Goal: Check status: Check status

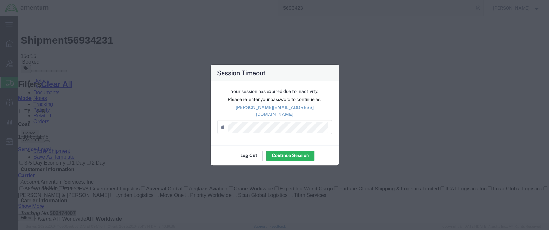
click at [246, 152] on button "Log Out" at bounding box center [249, 156] width 28 height 10
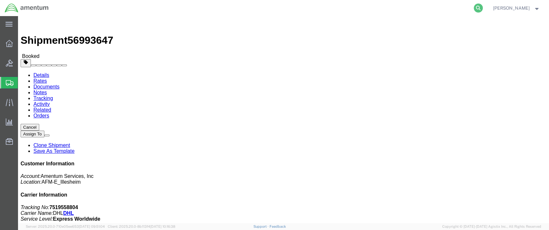
click at [483, 10] on icon at bounding box center [478, 8] width 9 height 9
click at [306, 5] on input "search" at bounding box center [376, 7] width 196 height 15
paste input "ILL-25260-0237"
type input "ILL-25260-0237"
click at [483, 6] on icon at bounding box center [478, 8] width 9 height 9
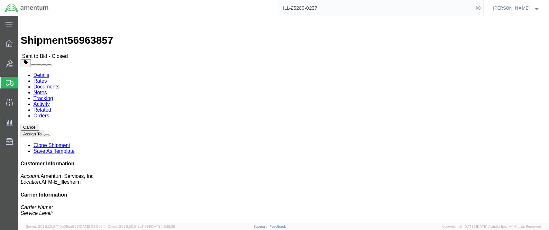
click link "Rates"
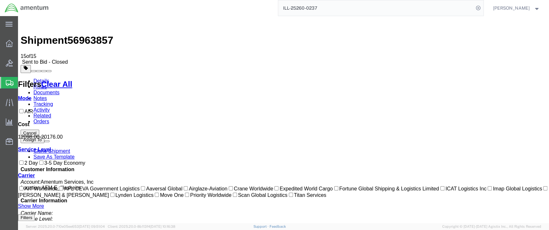
click at [36, 78] on link "Details" at bounding box center [41, 80] width 16 height 5
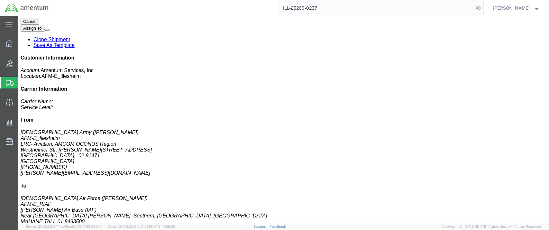
scroll to position [143, 0]
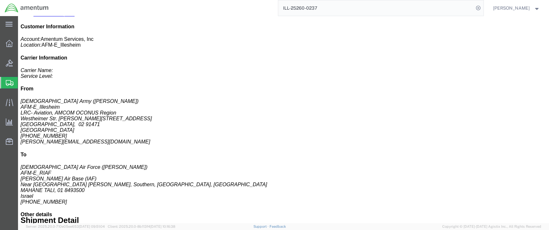
drag, startPoint x: 75, startPoint y: 130, endPoint x: 23, endPoint y: 126, distance: 51.9
click h3 "TOOL KIT, AVIONICS, 424 PCS"
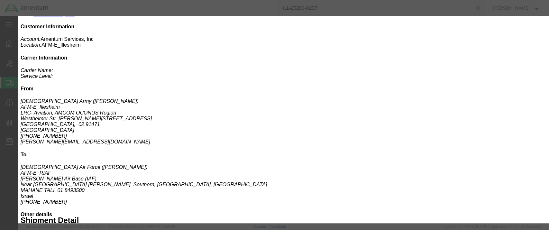
click div
drag, startPoint x: 185, startPoint y: 35, endPoint x: 119, endPoint y: 36, distance: 66.0
click div "Product Name: TOOL KIT, AVIONICS, 424 PCS Description: TOOL KIT, AVIONICS, 424 …"
copy b "TOOL KIT, AVIONICS, 424 PCS"
click icon "button"
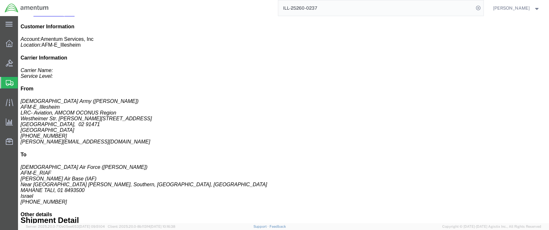
click h3 "TOOL BOX, SHEET METAL, 927 PCS"
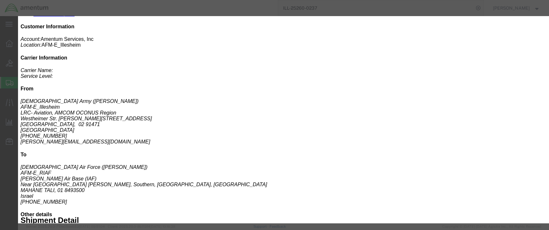
drag, startPoint x: 173, startPoint y: 35, endPoint x: 96, endPoint y: 35, distance: 76.9
click div "Product Name: TOOL BOX, SHEET METAL, 927 PCS Description: TOOL BOX, SHEET METAL…"
copy b "TOOL BOX, SHEET METAL, 927 PCS"
click icon "button"
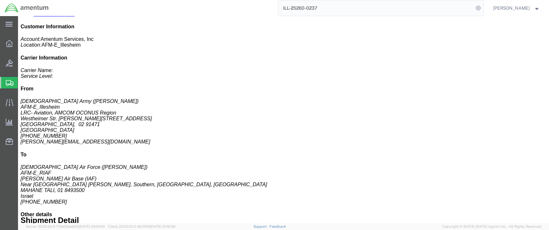
drag, startPoint x: 298, startPoint y: 140, endPoint x: 283, endPoint y: 119, distance: 25.8
click div "TOOL KIT, 3-PERSON, 53IN X 57IN X 32IN, 921 PCS Pieces: 1.00 Each Total value: …"
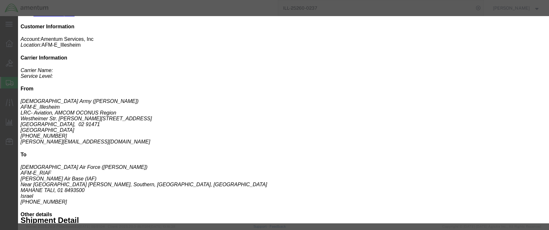
drag, startPoint x: 104, startPoint y: 42, endPoint x: 91, endPoint y: 35, distance: 15.3
click div "Product Name: TOOL KIT, 3-PERSON, 53IN X 57IN X 32IN, 921 PCS Description: TOOL…"
copy b "TOOL KIT, 3-PERSON, 53IN X 57IN X 32IN, 921 PCS"
drag, startPoint x: 439, startPoint y: 16, endPoint x: 416, endPoint y: 23, distance: 23.6
click icon "button"
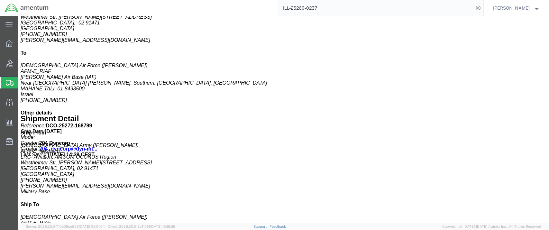
scroll to position [286, 0]
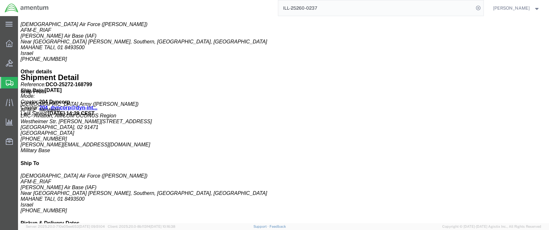
drag, startPoint x: 31, startPoint y: 145, endPoint x: 18, endPoint y: 124, distance: 25.0
click h3 "TOOL KIT, 2-PERSON, 53IN X 57IN X 32IN, 810 PCS"
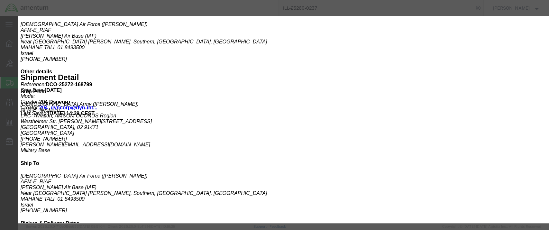
drag, startPoint x: 105, startPoint y: 63, endPoint x: 92, endPoint y: 54, distance: 16.0
click div "Product Name: TOOL KIT, 2-PERSON, 53IN X 57IN X 32IN, 810 PCS Description: TOOL…"
copy b "TOOL KIT, 2-PERSON, 53IN X 57IN X 32IN, 810 PCS"
click icon "button"
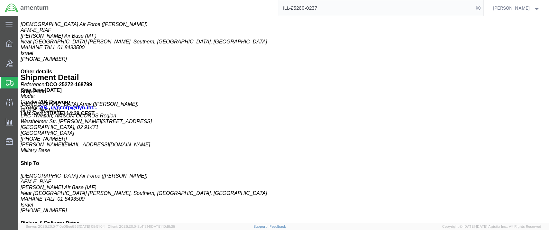
drag, startPoint x: 204, startPoint y: 134, endPoint x: 153, endPoint y: 129, distance: 51.4
click h3 "TOOL BOX, SHEET METAL, 927 PCS"
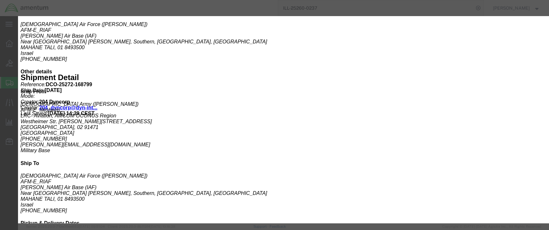
drag, startPoint x: 200, startPoint y: 42, endPoint x: 120, endPoint y: 43, distance: 79.8
click div "Product Name: TOOL BOX, SHEET METAL, 927 PCS Description: TOOL BOX, SHEET METAL…"
drag, startPoint x: 126, startPoint y: 42, endPoint x: 195, endPoint y: 42, distance: 68.6
click div "Product Name: TOOL BOX, SHEET METAL, 927 PCS Description: TOOL BOX, SHEET METAL…"
copy b "TOOL BOX, SHEET METAL, 927 PCS"
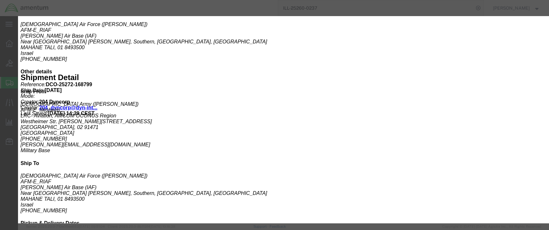
click icon "button"
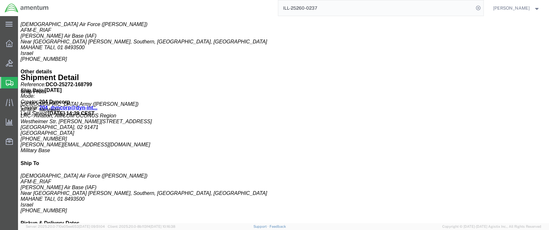
drag, startPoint x: 313, startPoint y: 146, endPoint x: 286, endPoint y: 127, distance: 33.7
click h3 "WORKBENCH, HEAVY DUTY, ON WHEELS, 1.9M L, 2 SHELVES"
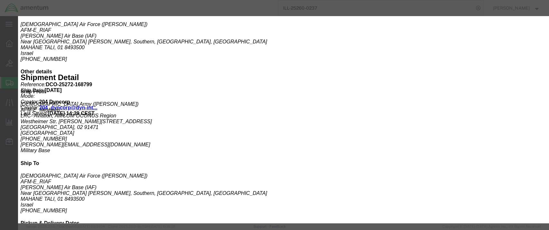
drag, startPoint x: 288, startPoint y: 127, endPoint x: 88, endPoint y: 36, distance: 220.2
click div "Product Name: WORKBENCH, HEAVY DUTY, ON WHEELS, 1.9M L, 2 SHELVES Description: …"
copy b "WORKBENCH, HEAVY DUTY, ON WHEELS, 1.9M L, 2 SHELVES"
click icon "button"
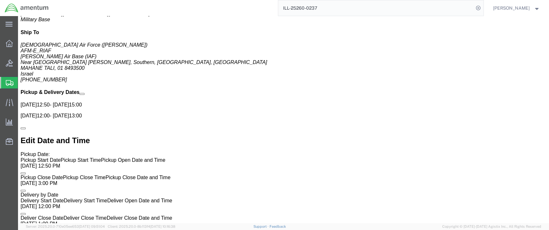
scroll to position [429, 0]
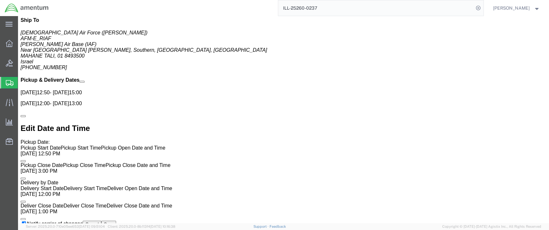
drag, startPoint x: 177, startPoint y: 145, endPoint x: 150, endPoint y: 124, distance: 33.9
click h3 "RACK, SOTRAGE, WITH WHEELS, 3 LEVELS, H 254CM , W 80CM"
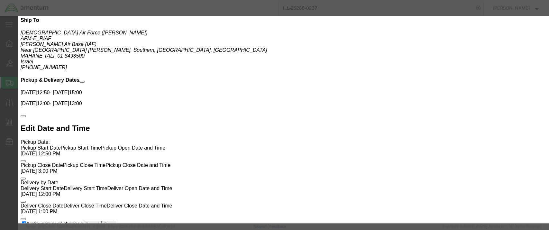
drag, startPoint x: 154, startPoint y: 127, endPoint x: 128, endPoint y: 55, distance: 76.2
click b "RACK, SOTRAGE, WITH WHEELS, 3 LEVELS, H 254CM , W 80CM"
drag, startPoint x: 129, startPoint y: 42, endPoint x: 93, endPoint y: 35, distance: 36.4
click b "RACK, SOTRAGE, WITH WHEELS, 3 LEVELS, H 254CM , W 80CM"
copy b "RACK, SOTRAGE, WITH WHEELS, 3 LEVELS, H 254CM , W 80CM"
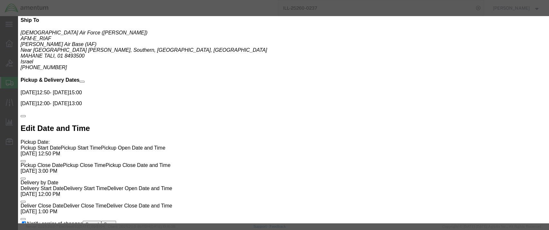
drag, startPoint x: 235, startPoint y: 37, endPoint x: 223, endPoint y: 36, distance: 11.3
click b "86107"
copy b "86107"
click icon "button"
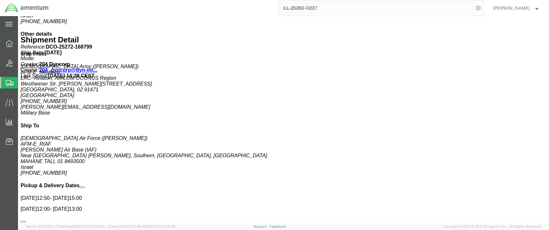
scroll to position [322, 0]
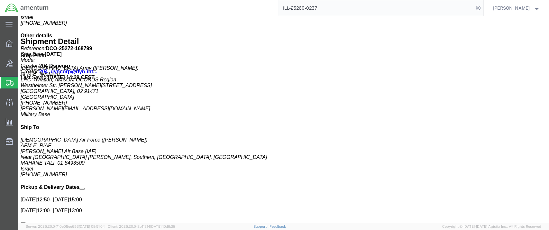
drag, startPoint x: 313, startPoint y: 134, endPoint x: 296, endPoint y: 134, distance: 17.7
click p "SKU: 15287-R"
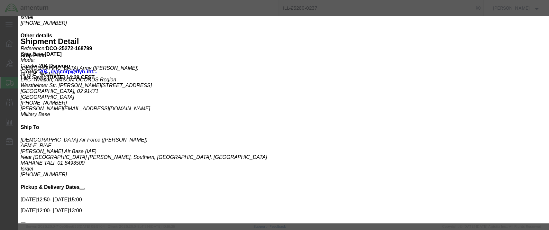
drag, startPoint x: 240, startPoint y: 35, endPoint x: 223, endPoint y: 36, distance: 17.7
click div "Pieces: 4.00 Each SKU: 15287-R"
copy b "15287-R"
click icon "button"
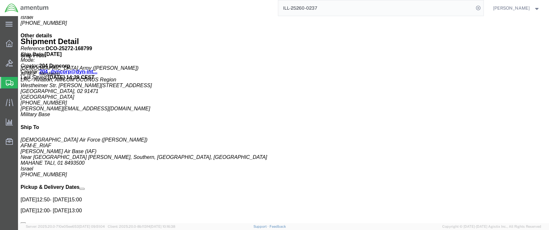
drag, startPoint x: 191, startPoint y: 135, endPoint x: 182, endPoint y: 135, distance: 8.4
click p "Serial: SM CTK 102"
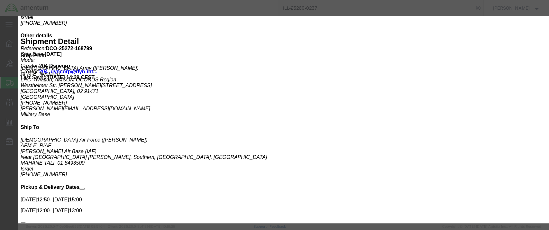
drag, startPoint x: 369, startPoint y: 41, endPoint x: 344, endPoint y: 42, distance: 25.4
click div "Total value: 23654.00 USD Country Of Origin: [GEOGRAPHIC_DATA] Serial: SM CTK 1…"
copy b "SM CTK 102"
click icon "button"
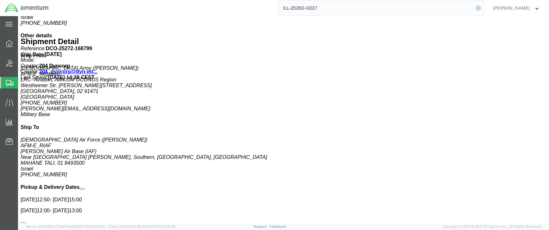
click p "SKU: 200037"
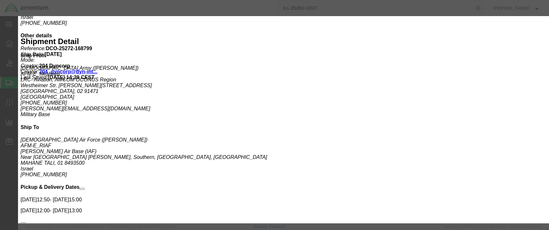
drag, startPoint x: 375, startPoint y: 42, endPoint x: 340, endPoint y: 43, distance: 34.4
click div "Total value: 19079.00 USD Country Of Origin: [GEOGRAPHIC_DATA] Serial: 2 GM CTK…"
click icon "button"
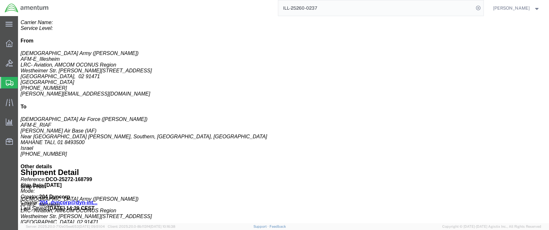
scroll to position [179, 0]
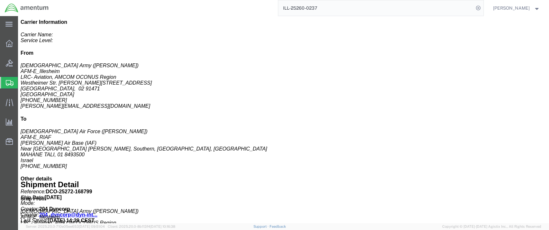
click h3 "TOOL KIT, 3-PERSON, 53IN X 57IN X 32IN, 921 PCS"
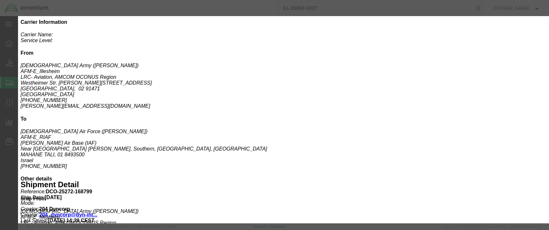
drag, startPoint x: 372, startPoint y: 42, endPoint x: 340, endPoint y: 43, distance: 31.9
click div "Total value: 22495.00 USD Country Of Origin: [GEOGRAPHIC_DATA] Serial: 3 GM CTK…"
click icon "button"
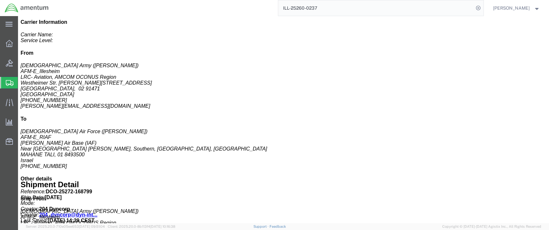
click b "[GEOGRAPHIC_DATA]"
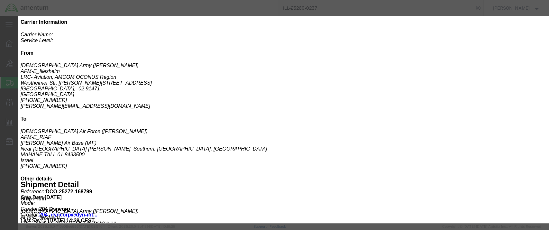
drag, startPoint x: 372, startPoint y: 44, endPoint x: 342, endPoint y: 42, distance: 30.3
click div "Total value: 23654.00 USD Country Of Origin: [GEOGRAPHIC_DATA] Serial: SM CTK 2…"
click icon "button"
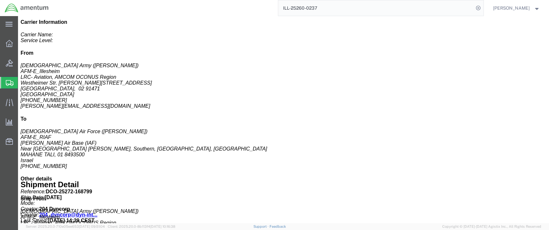
click b "1.00"
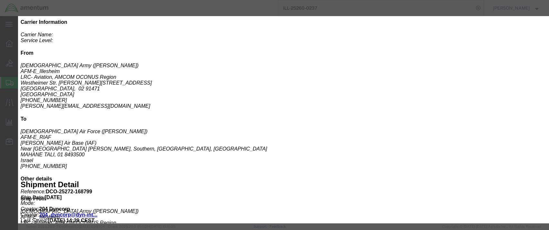
drag, startPoint x: 371, startPoint y: 42, endPoint x: 342, endPoint y: 44, distance: 28.4
click div "Total value: 7840.00 USD Country Of Origin: [GEOGRAPHIC_DATA] Serial: AVN CTK 2…"
click icon "button"
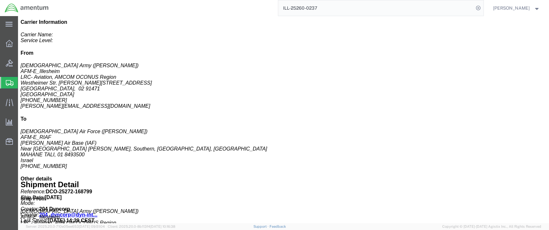
click link "Rates"
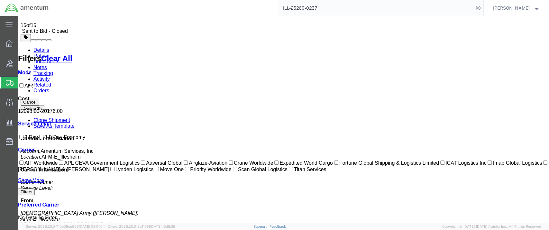
scroll to position [32, 0]
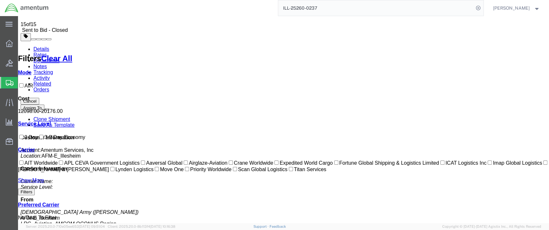
click at [83, 23] on div "Shipment 56963857 15 of 15 Sent to Bid - Closed" at bounding box center [284, 10] width 526 height 46
drag, startPoint x: 72, startPoint y: 22, endPoint x: 98, endPoint y: 23, distance: 26.4
click at [106, 14] on span "56963857" at bounding box center [91, 9] width 46 height 12
click at [40, 46] on link "Details" at bounding box center [41, 48] width 16 height 5
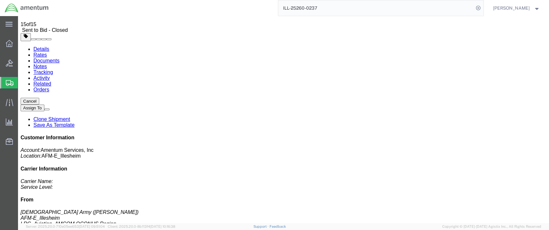
click p "Customer Ref: DCO-25272-168799 Booking Number: DCO-25272-168799 Project Number:…"
drag, startPoint x: 375, startPoint y: 66, endPoint x: 382, endPoint y: 66, distance: 7.4
click span "Shipment Id Number: ILL-25260-0237"
drag, startPoint x: 89, startPoint y: 7, endPoint x: 55, endPoint y: 7, distance: 34.1
click div "Shipment 56963857 15 of 15 Sent to Bid - Closed"
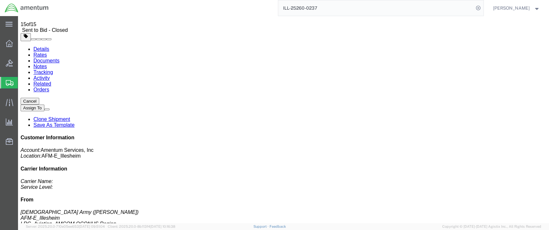
click link "Notes"
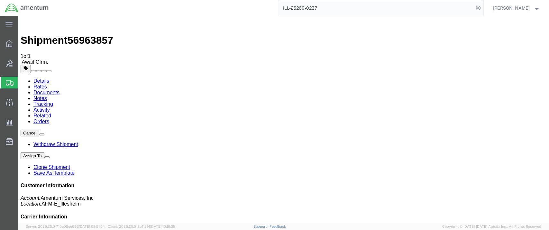
drag, startPoint x: 75, startPoint y: 101, endPoint x: 104, endPoint y: 119, distance: 33.8
click at [39, 78] on link "Details" at bounding box center [41, 80] width 16 height 5
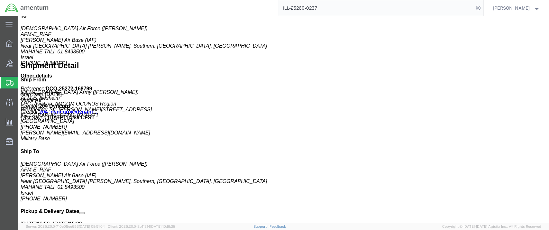
scroll to position [286, 0]
